Goal: Task Accomplishment & Management: Manage account settings

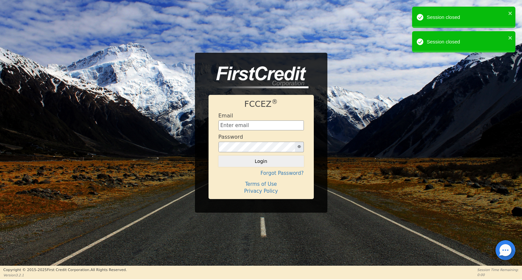
click at [236, 119] on div "Email" at bounding box center [261, 121] width 85 height 18
click at [236, 123] on input "text" at bounding box center [261, 125] width 85 height 10
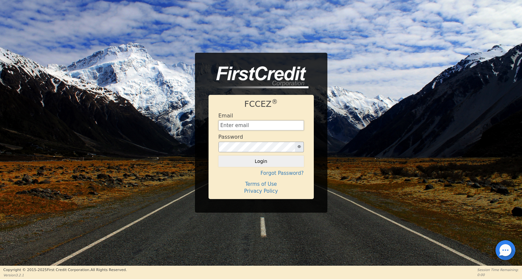
type input "[EMAIL_ADDRESS][DOMAIN_NAME]"
click at [282, 162] on button "Login" at bounding box center [261, 160] width 85 height 11
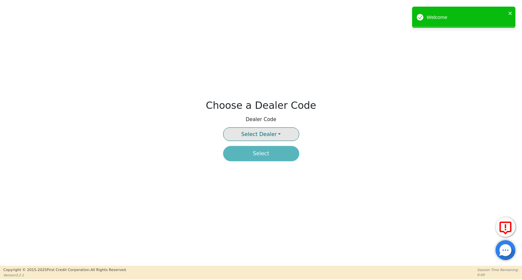
click at [263, 134] on span "Select Dealer" at bounding box center [258, 134] width 35 height 6
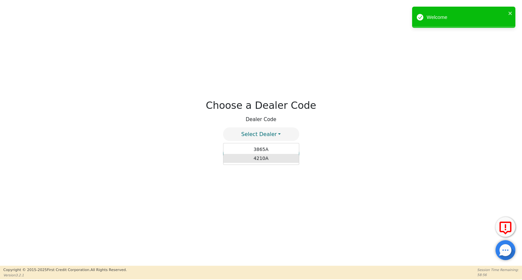
click at [255, 156] on link "4210A" at bounding box center [262, 158] width 76 height 9
click at [256, 155] on button "Select" at bounding box center [261, 153] width 76 height 15
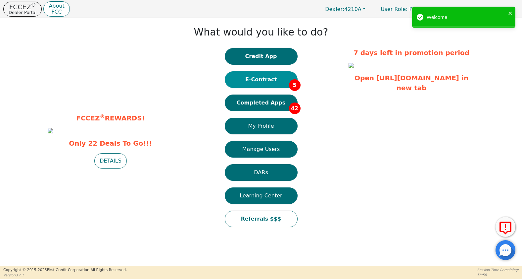
click at [253, 83] on button "E-Contract 5" at bounding box center [261, 79] width 73 height 17
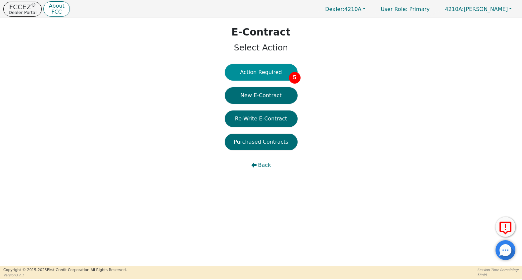
click at [248, 79] on button "Action Required 5" at bounding box center [261, 72] width 73 height 17
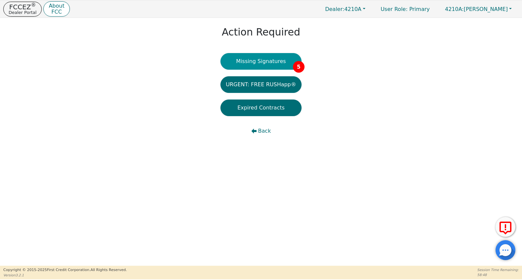
click at [259, 66] on button "Missing Signatures 5" at bounding box center [261, 61] width 81 height 17
